Goal: Navigation & Orientation: Go to known website

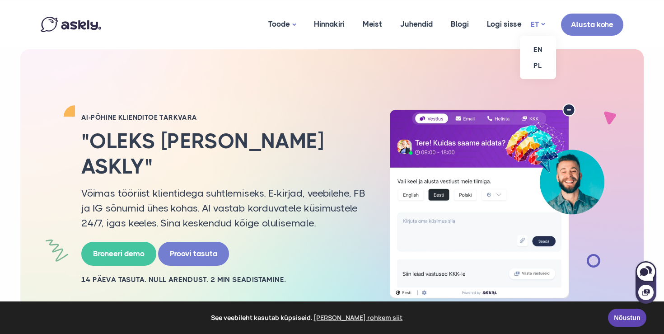
click at [539, 24] on link "ET" at bounding box center [538, 24] width 14 height 13
click at [537, 46] on link "EN" at bounding box center [538, 50] width 36 height 16
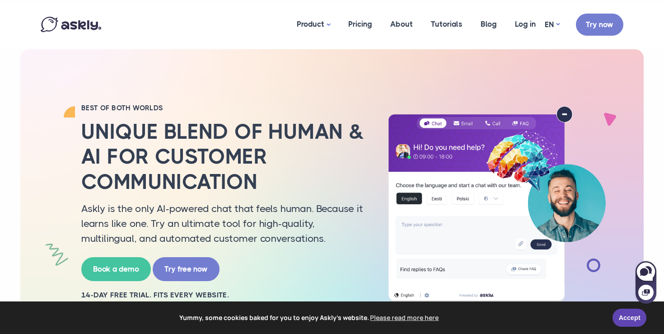
click at [566, 116] on img at bounding box center [496, 203] width 235 height 195
click at [528, 25] on link "Log in" at bounding box center [525, 24] width 39 height 44
